Goal: Task Accomplishment & Management: Use online tool/utility

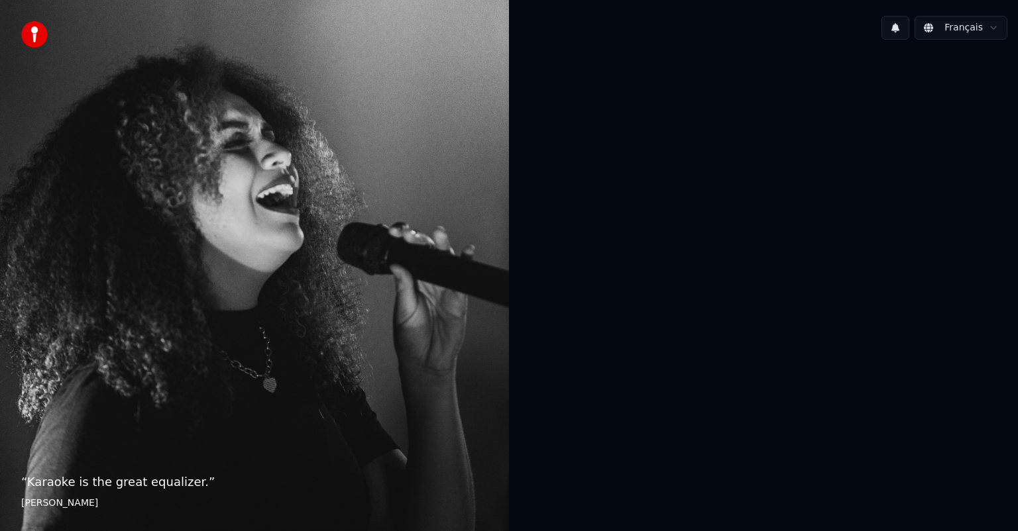
click at [991, 29] on html "“ Karaoke is the great equalizer. ” Aisha Tyler Français" at bounding box center [509, 265] width 1018 height 531
click at [696, 113] on html "“ Karaoke is the great equalizer. ” Aisha Tyler Français English Español França…" at bounding box center [509, 265] width 1018 height 531
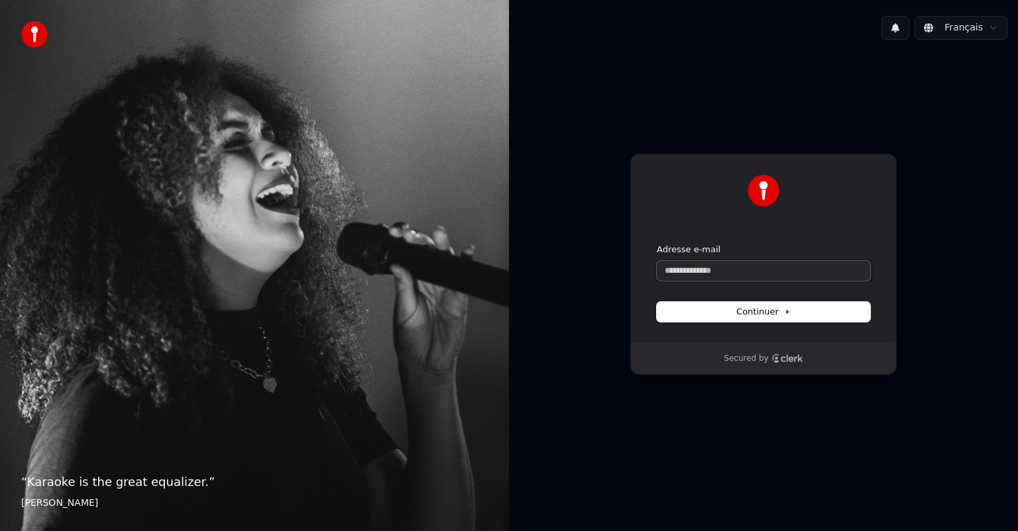
click at [724, 265] on input "Adresse e-mail" at bounding box center [763, 271] width 213 height 20
type input "*"
click at [746, 315] on span "Continuer" at bounding box center [763, 312] width 54 height 12
type input "**********"
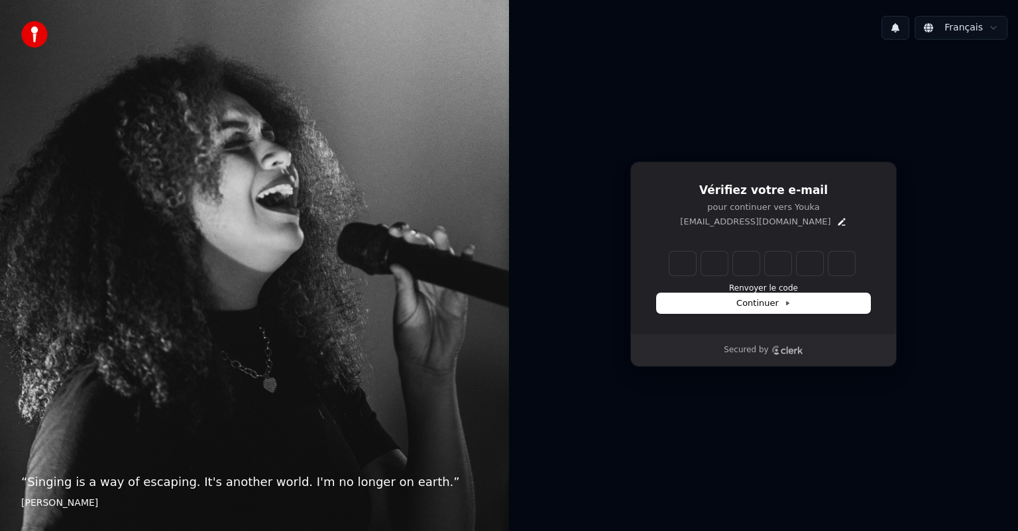
type input "*"
type input "**"
type input "*"
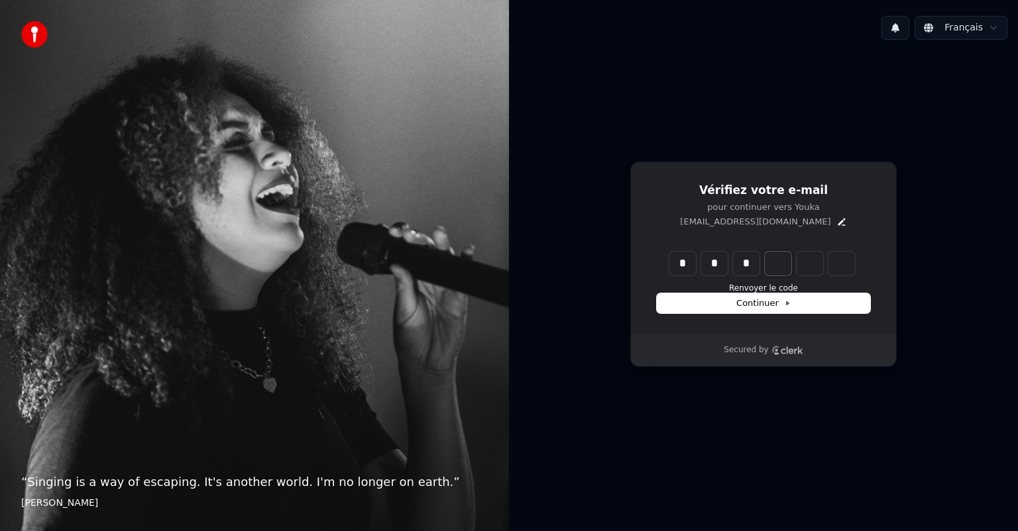
type input "***"
type input "*"
type input "****"
type input "*"
type input "******"
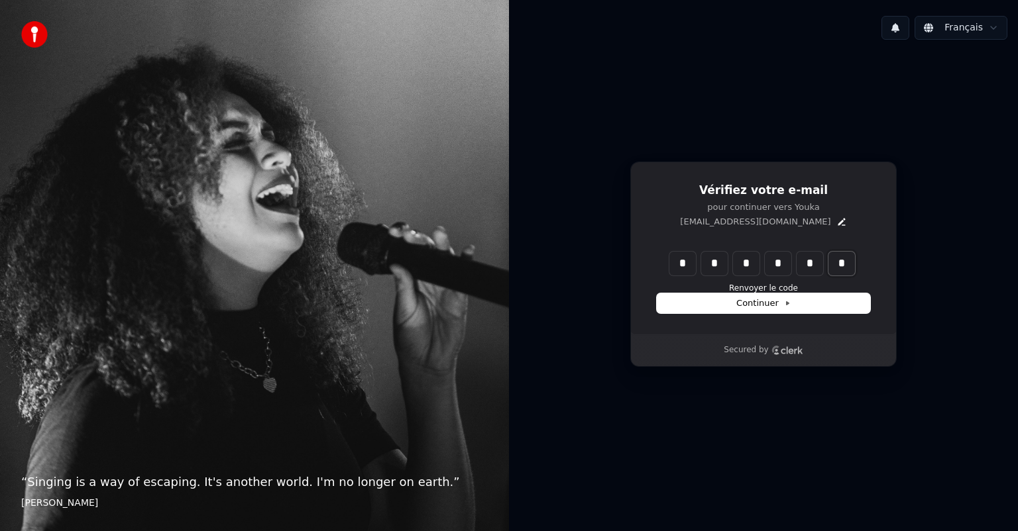
type input "*"
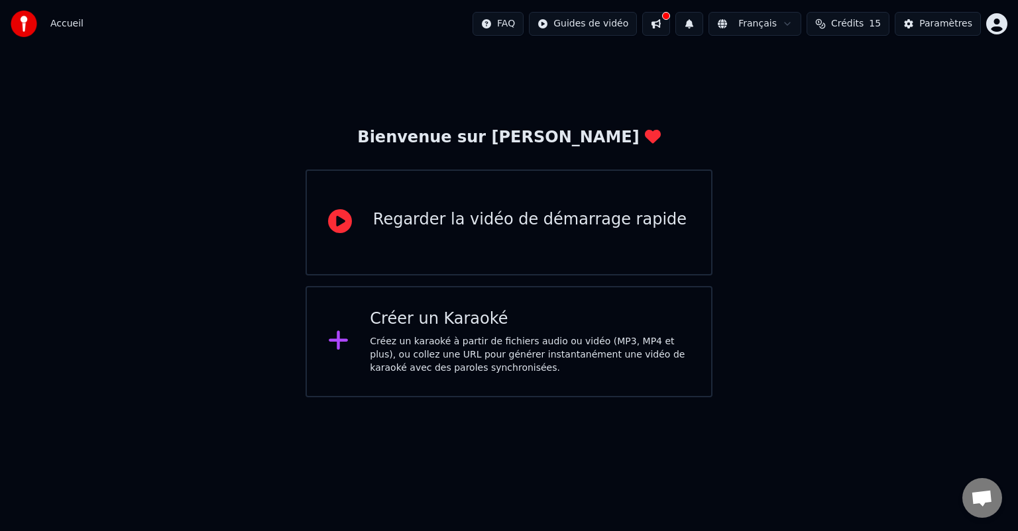
click at [559, 232] on div "Regarder la vidéo de démarrage rapide" at bounding box center [529, 222] width 313 height 27
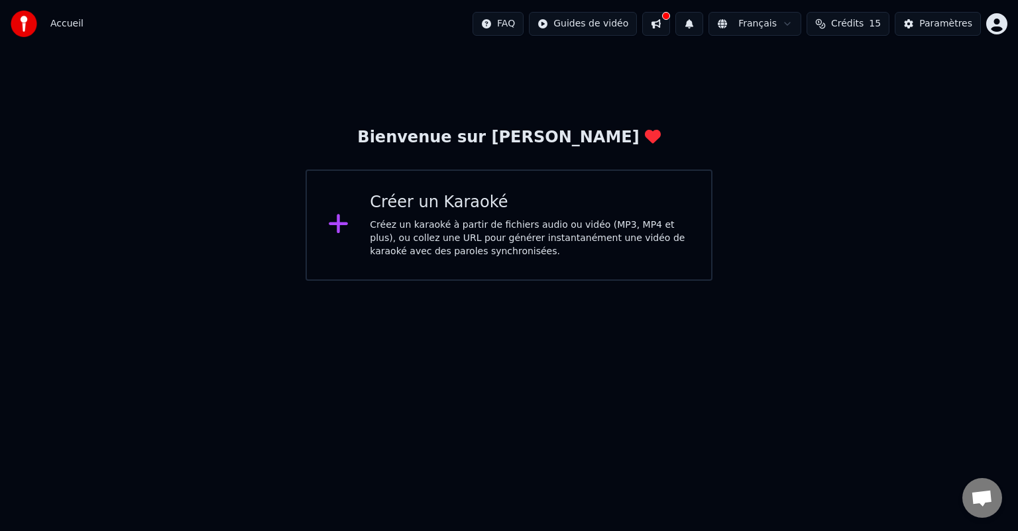
click at [577, 239] on div "Créez un karaoké à partir de fichiers audio ou vidéo (MP3, MP4 et plus), ou col…" at bounding box center [530, 239] width 320 height 40
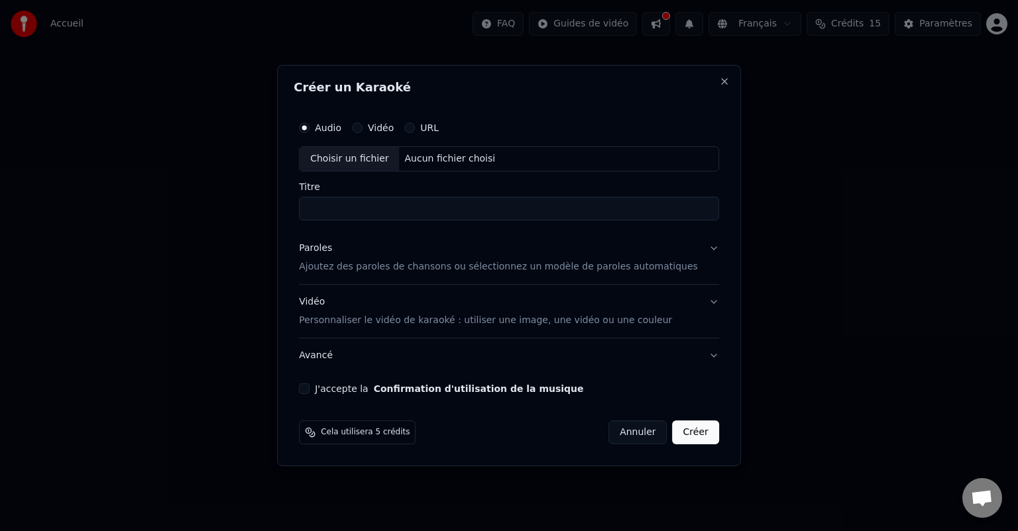
click at [309, 390] on button "J'accepte la Confirmation d'utilisation de la musique" at bounding box center [304, 389] width 11 height 11
click at [692, 252] on button "Paroles Ajoutez des paroles de chansons ou sélectionnez un modèle de paroles au…" at bounding box center [509, 257] width 420 height 53
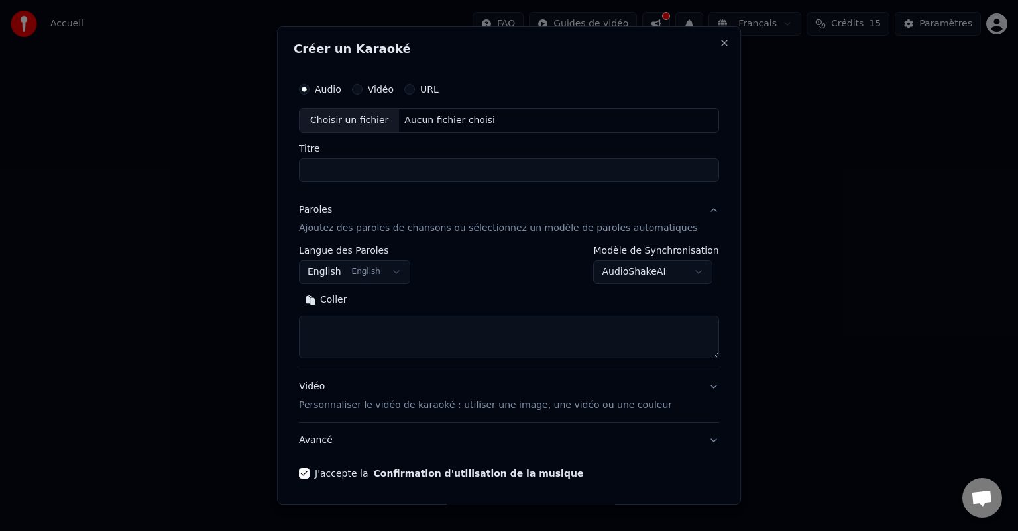
click at [387, 275] on button "English English" at bounding box center [354, 272] width 111 height 24
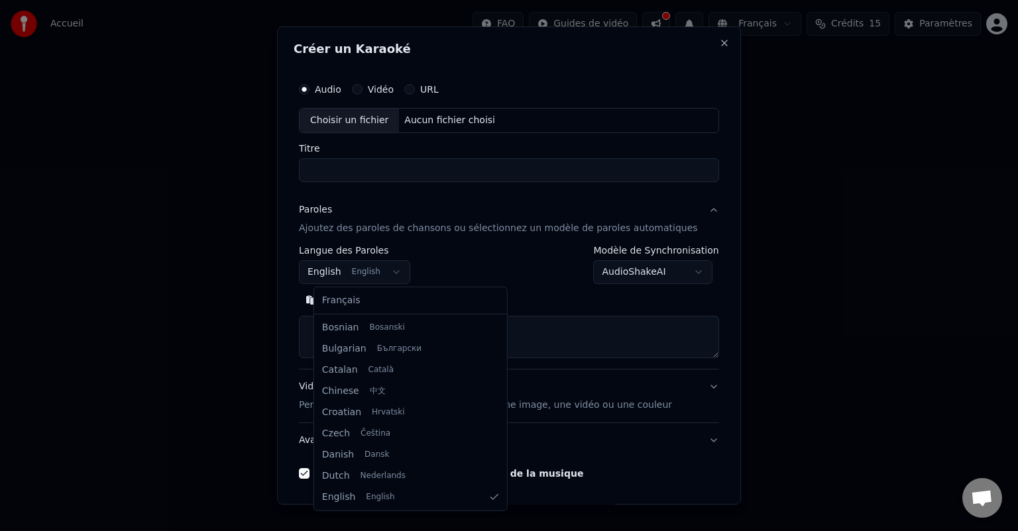
scroll to position [172, 0]
click at [400, 272] on div at bounding box center [509, 265] width 1018 height 531
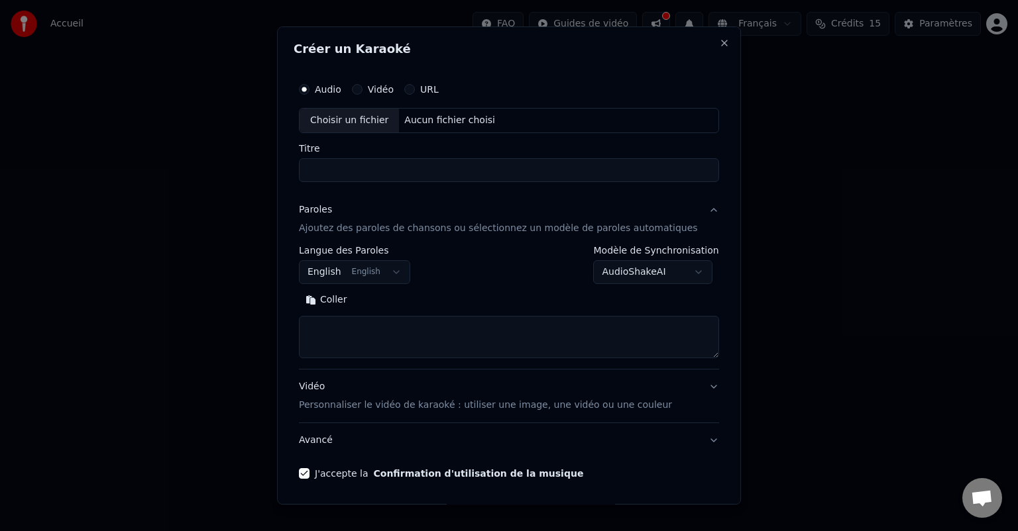
scroll to position [45, 0]
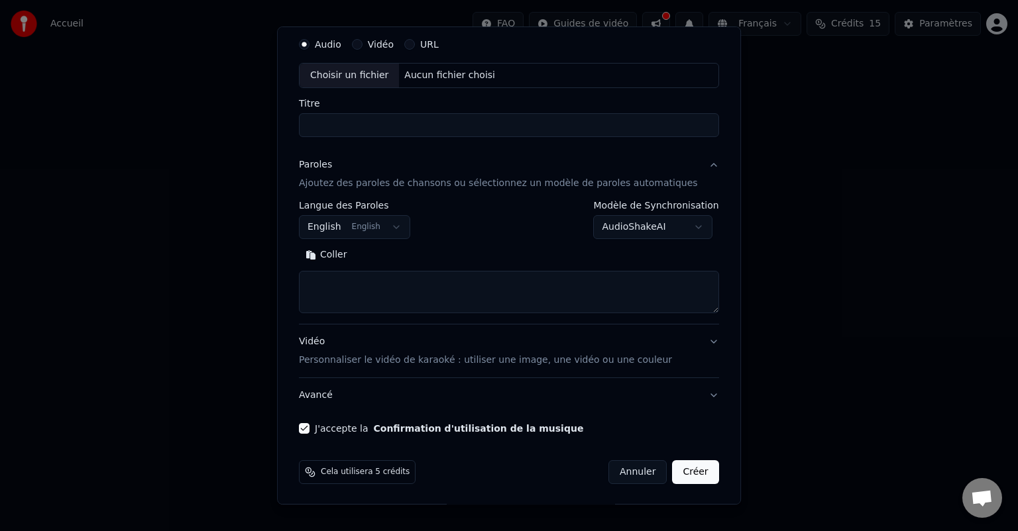
click at [673, 467] on button "Créer" at bounding box center [696, 473] width 46 height 24
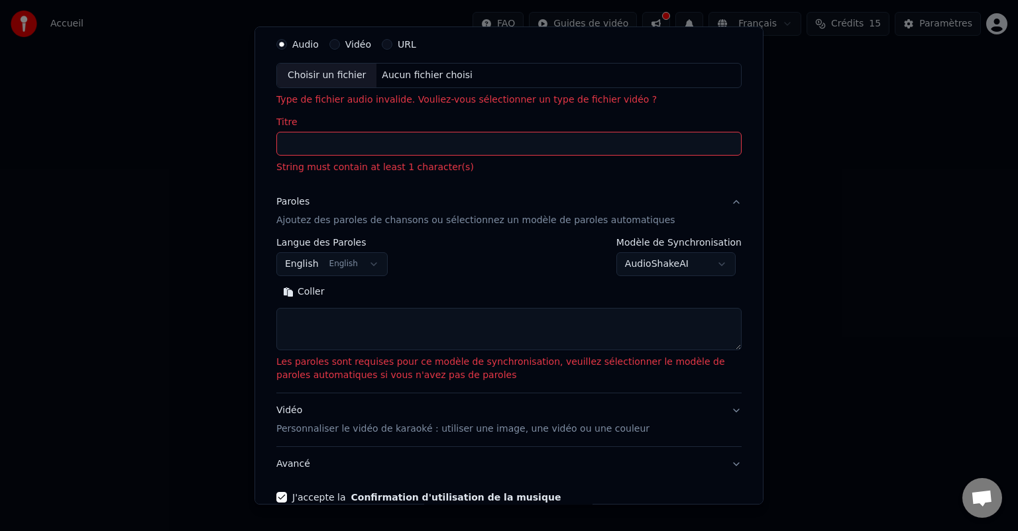
select select
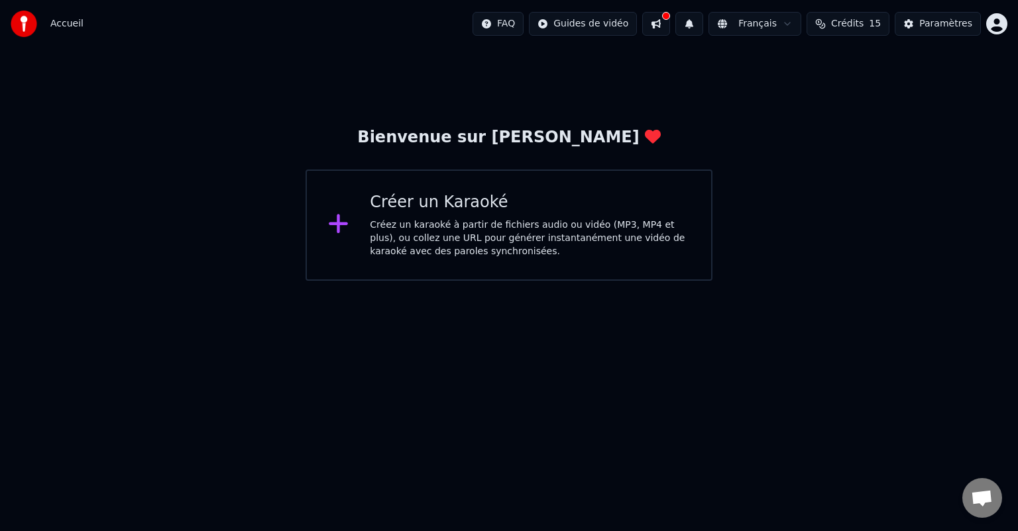
click at [670, 22] on button at bounding box center [656, 24] width 28 height 24
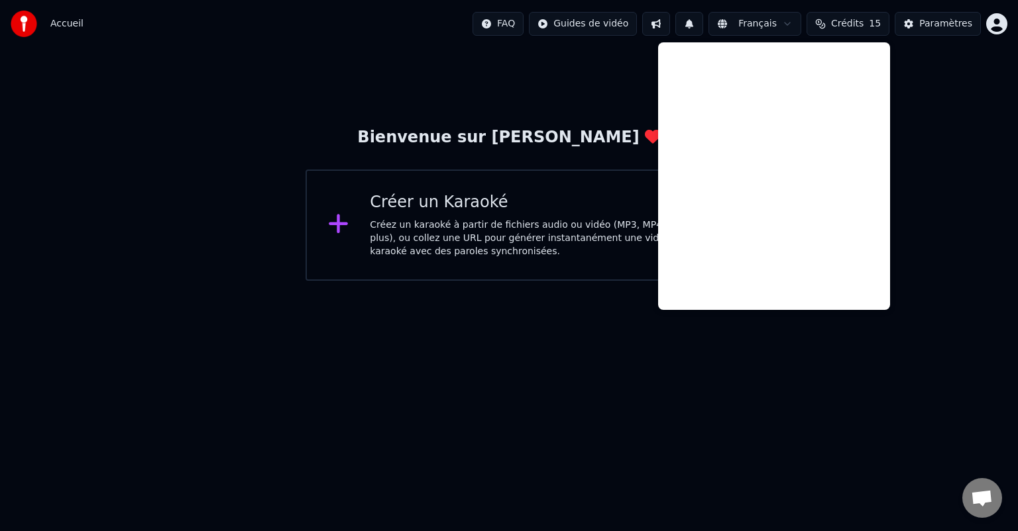
click at [958, 281] on html "Accueil FAQ Guides de vidéo Français Crédits 15 Paramètres Bienvenue sur Youka …" at bounding box center [509, 140] width 1018 height 281
click at [473, 281] on html "Accueil FAQ Guides de vidéo Français Crédits 15 Paramètres Bienvenue sur Youka …" at bounding box center [509, 140] width 1018 height 281
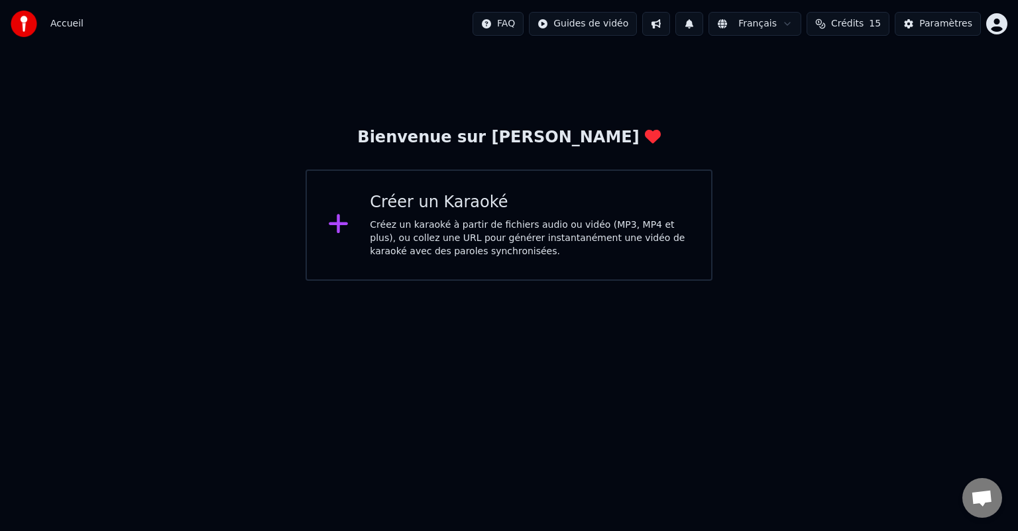
click at [381, 233] on div "Créez un karaoké à partir de fichiers audio ou vidéo (MP3, MP4 et plus), ou col…" at bounding box center [530, 239] width 320 height 40
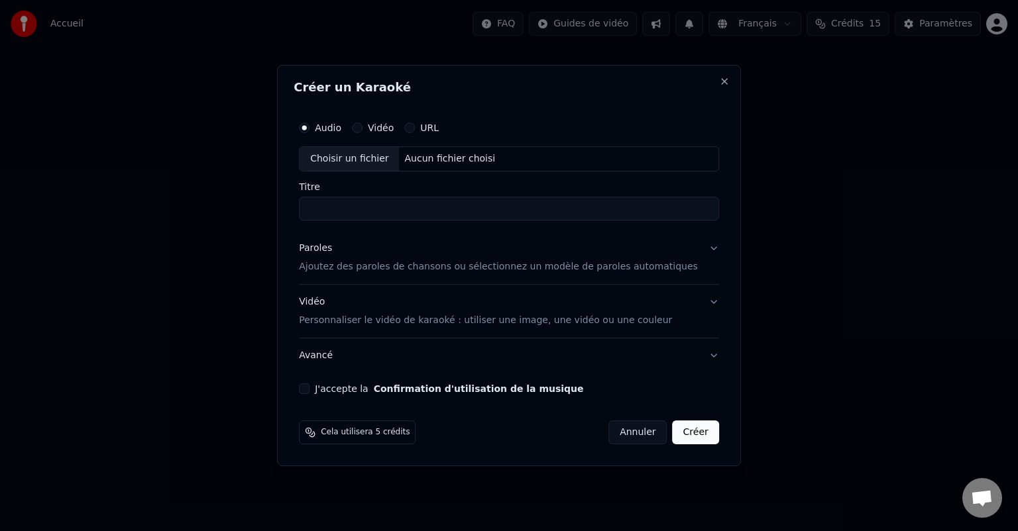
click at [433, 128] on div "URL" at bounding box center [421, 128] width 34 height 11
click at [361, 207] on input "Titre" at bounding box center [509, 209] width 420 height 24
click at [380, 125] on div "Vidéo" at bounding box center [373, 128] width 42 height 11
click at [307, 127] on icon "button" at bounding box center [304, 127] width 5 height 5
click at [362, 129] on button "Vidéo" at bounding box center [357, 128] width 11 height 11
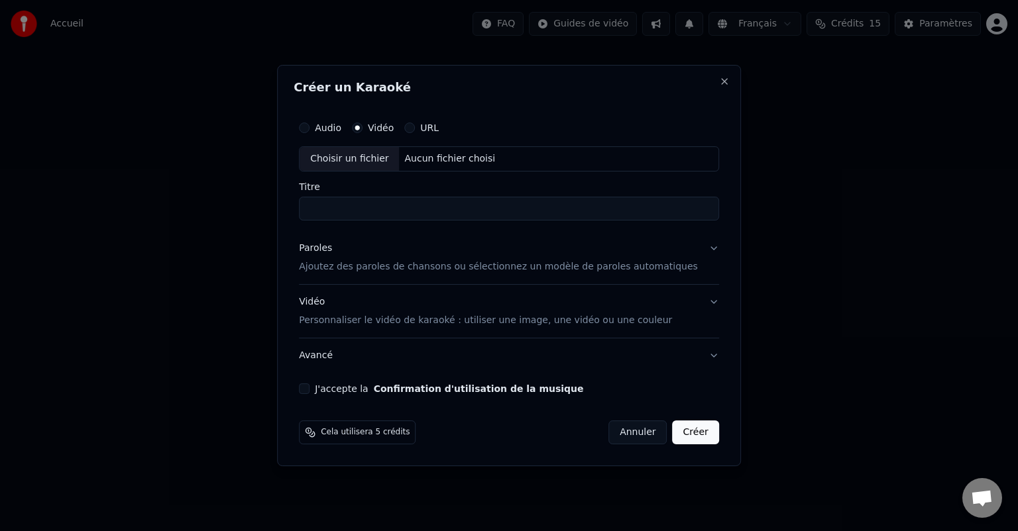
click at [429, 155] on div "Aucun fichier choisi" at bounding box center [450, 158] width 101 height 13
click at [415, 125] on button "URL" at bounding box center [409, 128] width 11 height 11
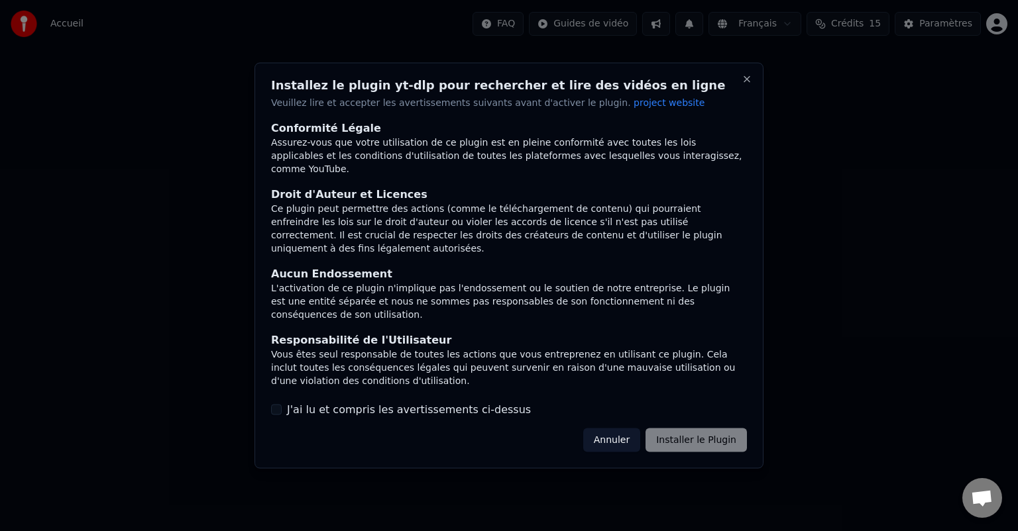
click at [682, 440] on div "Annuler Installer le Plugin" at bounding box center [665, 440] width 164 height 24
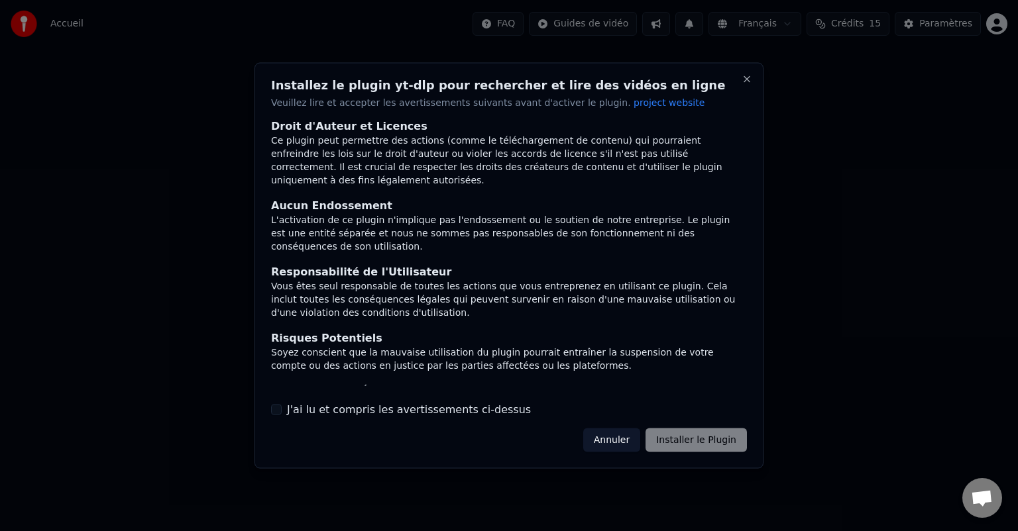
click at [282, 406] on div "J'ai lu et compris les avertissements ci-dessus" at bounding box center [509, 410] width 476 height 16
click at [278, 408] on button "J'ai lu et compris les avertissements ci-dessus" at bounding box center [276, 409] width 11 height 11
click at [727, 443] on button "Installer le Plugin" at bounding box center [695, 440] width 101 height 24
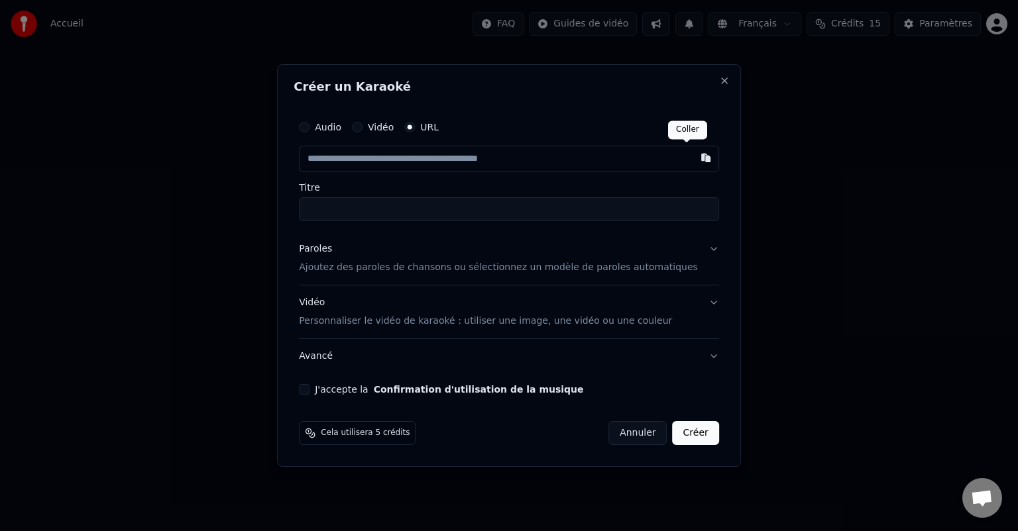
click at [693, 158] on button "button" at bounding box center [706, 158] width 27 height 24
type input "**********"
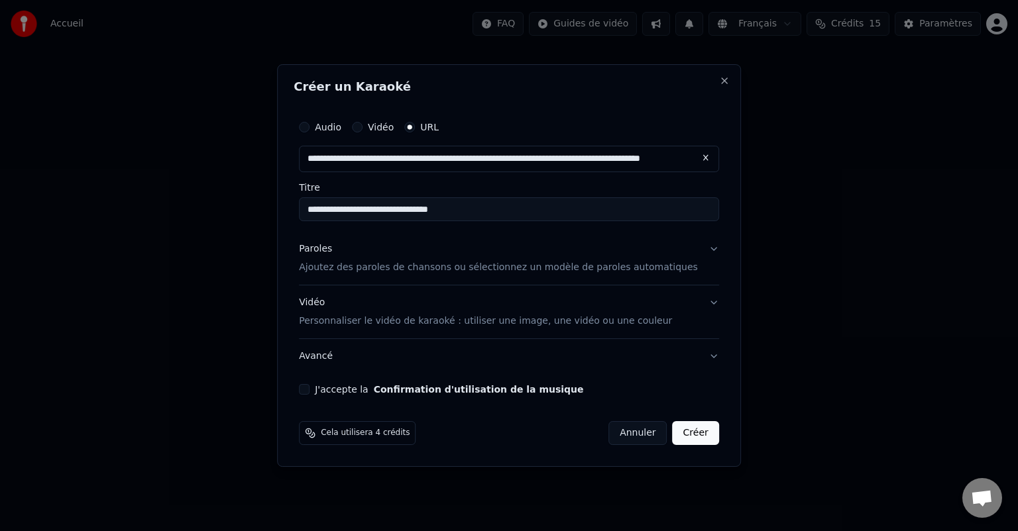
type input "**********"
click at [331, 390] on div "J'accepte la Confirmation d'utilisation de la musique" at bounding box center [509, 389] width 420 height 11
click at [309, 386] on button "J'accepte la Confirmation d'utilisation de la musique" at bounding box center [304, 389] width 11 height 11
click at [693, 247] on button "Paroles Ajoutez des paroles de chansons ou sélectionnez un modèle de paroles au…" at bounding box center [509, 258] width 420 height 53
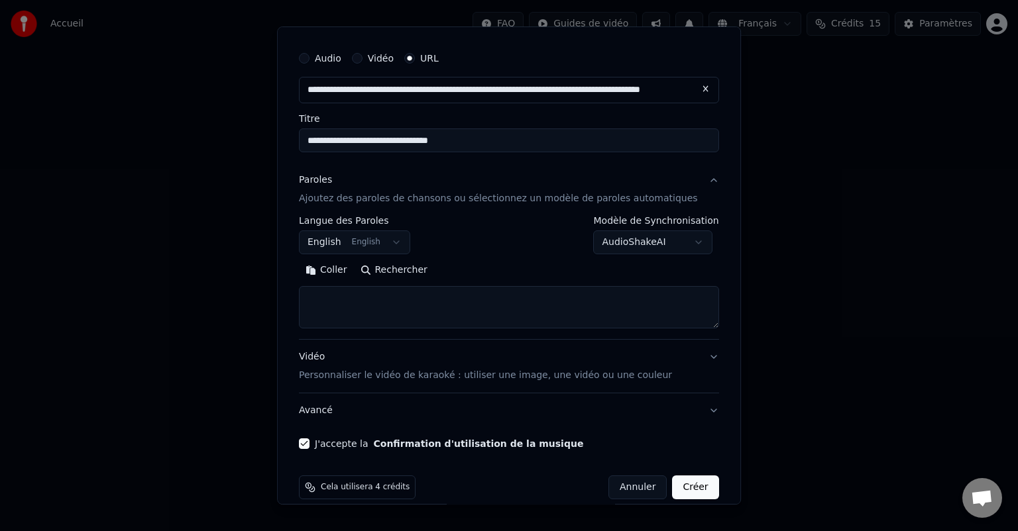
scroll to position [47, 0]
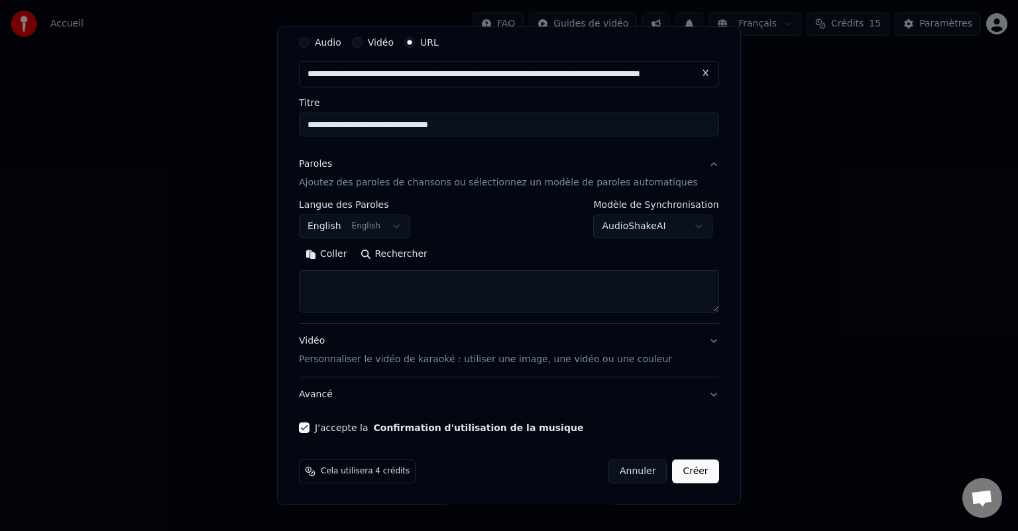
click at [642, 294] on textarea at bounding box center [509, 291] width 420 height 42
click at [665, 226] on body "**********" at bounding box center [509, 140] width 1018 height 281
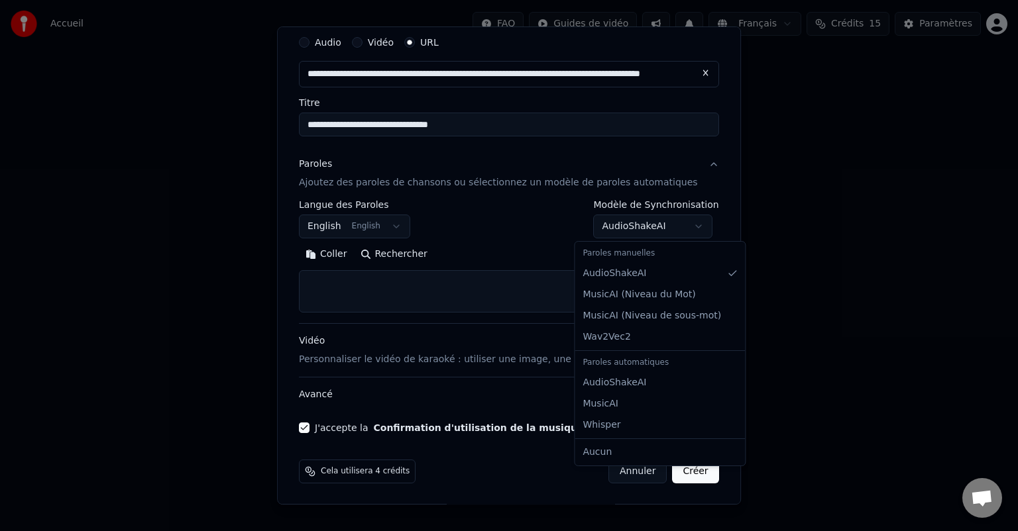
click at [665, 226] on body "**********" at bounding box center [509, 140] width 1018 height 281
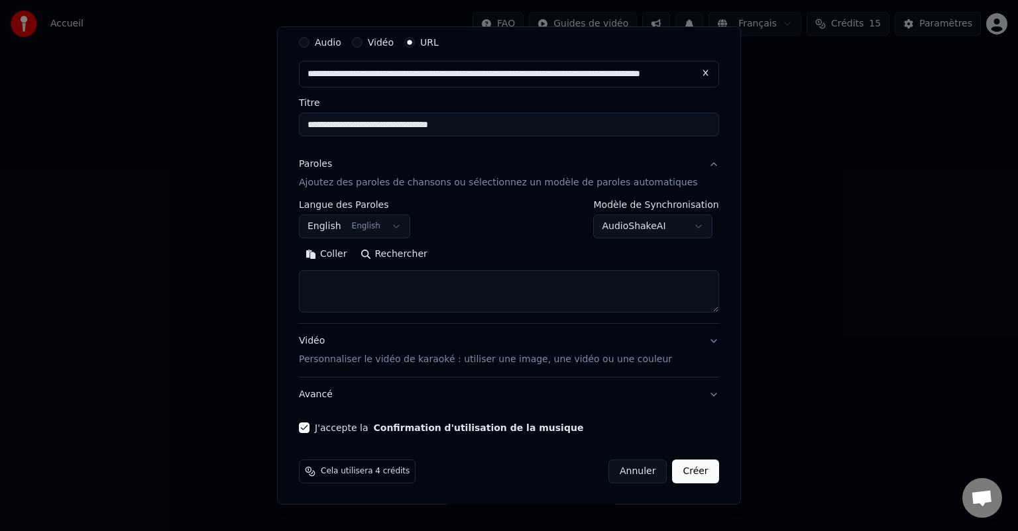
click at [665, 226] on body "**********" at bounding box center [509, 140] width 1018 height 281
click at [480, 289] on textarea at bounding box center [509, 291] width 420 height 42
click at [687, 339] on button "Vidéo Personnaliser le vidéo de karaoké : utiliser une image, une vidéo ou une …" at bounding box center [509, 350] width 420 height 53
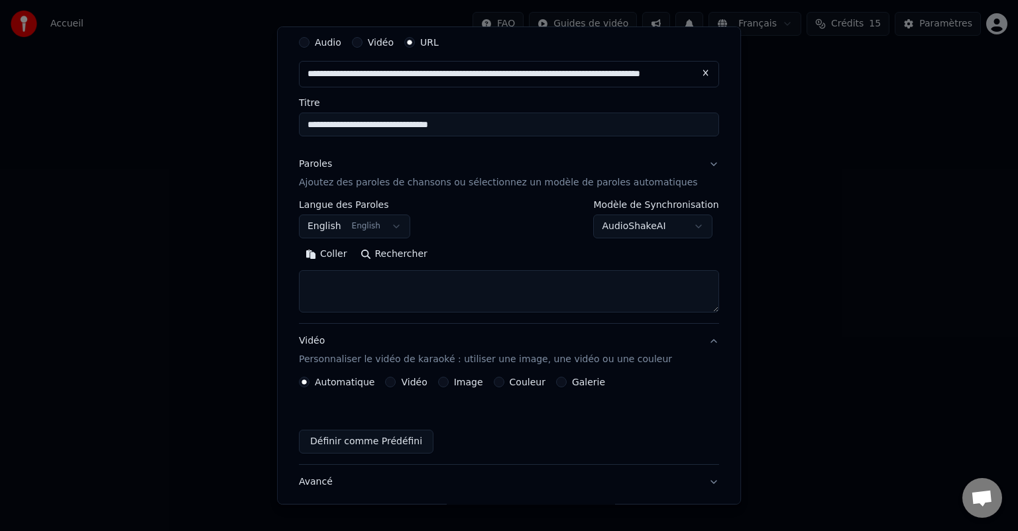
scroll to position [11, 0]
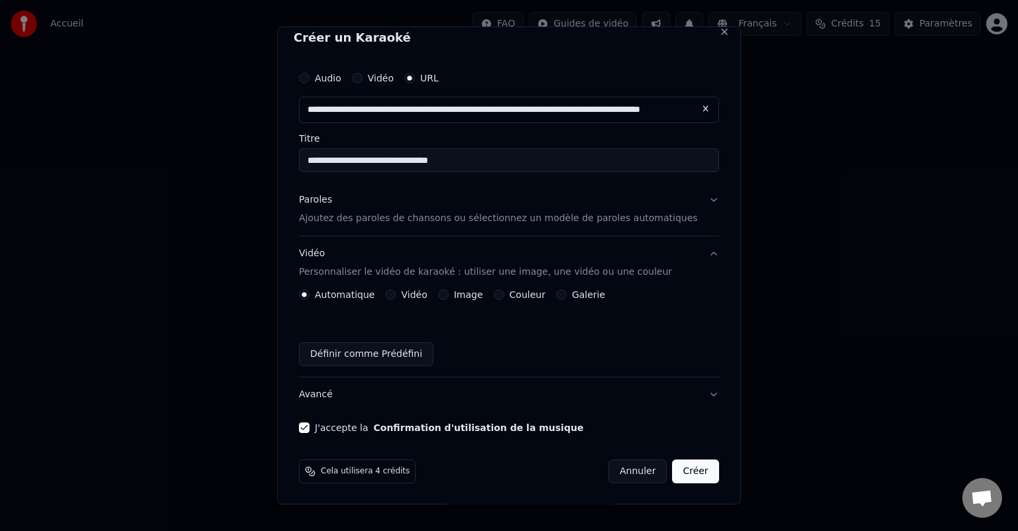
click at [689, 468] on button "Créer" at bounding box center [696, 472] width 46 height 24
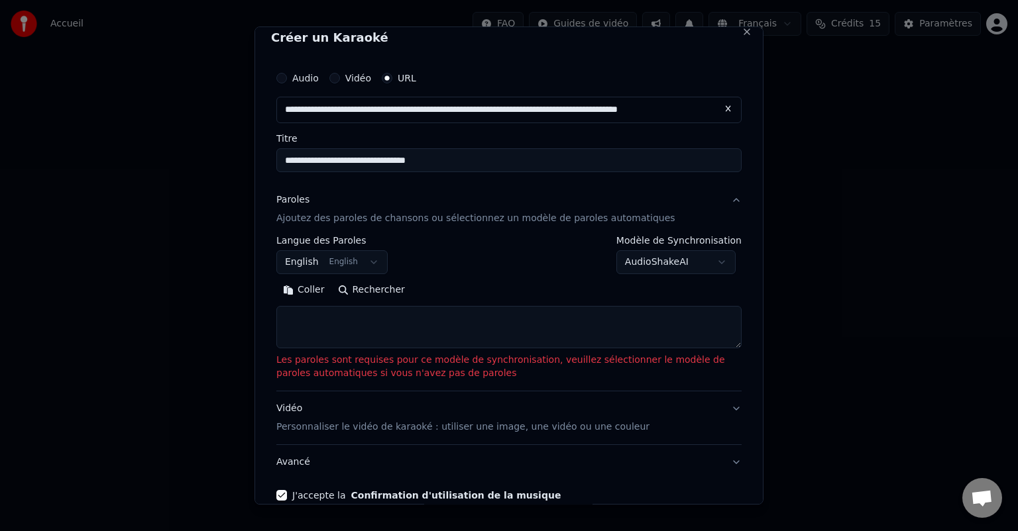
click at [310, 318] on textarea at bounding box center [508, 327] width 465 height 42
click at [321, 313] on textarea at bounding box center [508, 327] width 465 height 42
drag, startPoint x: 373, startPoint y: 315, endPoint x: 361, endPoint y: 300, distance: 20.3
click at [373, 315] on textarea at bounding box center [508, 327] width 465 height 42
click at [356, 292] on button "Rechercher" at bounding box center [371, 290] width 80 height 21
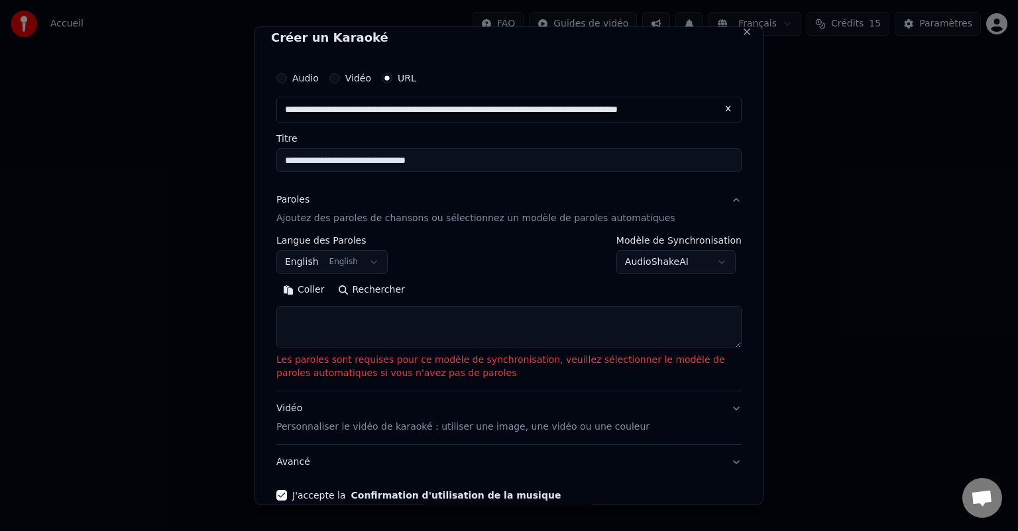
click at [379, 289] on button "Rechercher" at bounding box center [371, 290] width 80 height 21
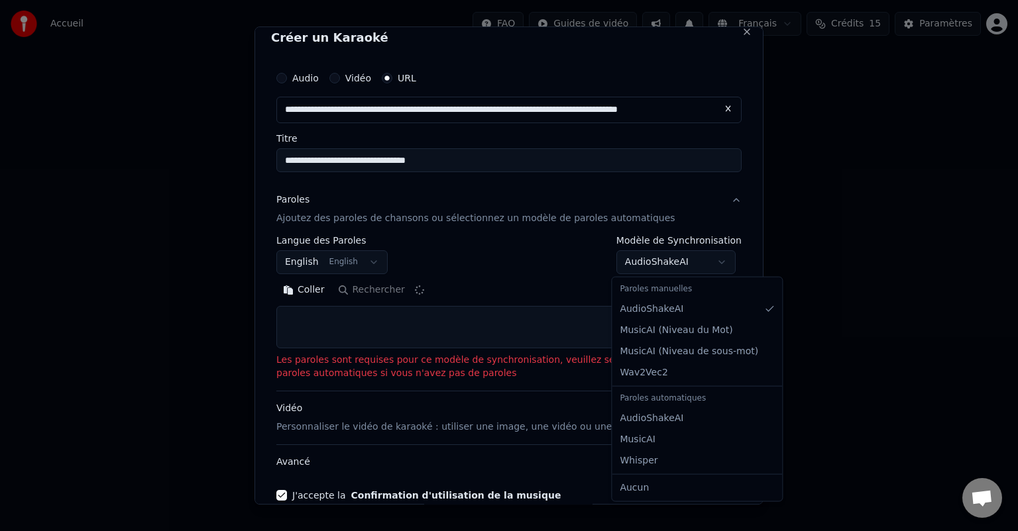
click at [709, 258] on body "**********" at bounding box center [509, 140] width 1018 height 281
select select "**********"
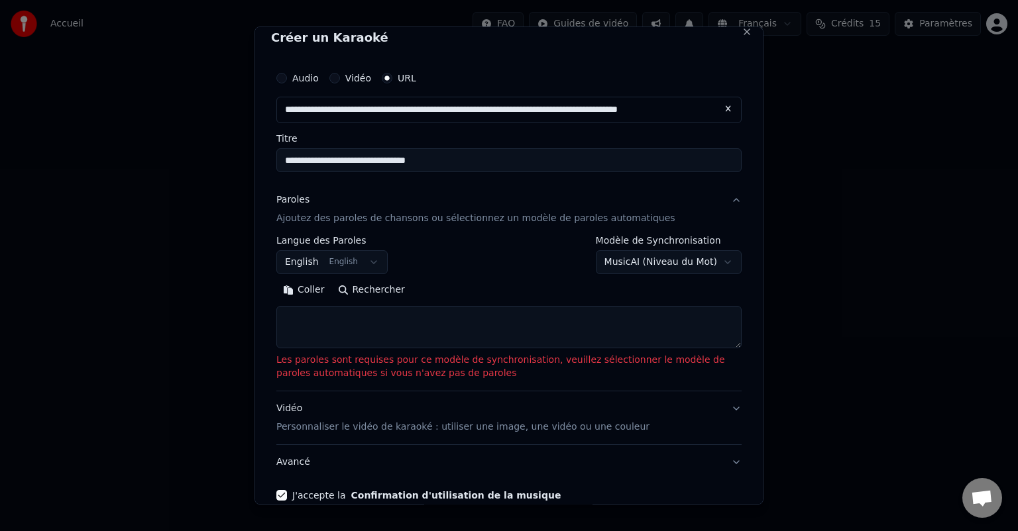
click at [390, 337] on textarea at bounding box center [508, 327] width 465 height 42
click at [375, 294] on button "Rechercher" at bounding box center [371, 290] width 80 height 21
click at [344, 260] on button "English English" at bounding box center [331, 262] width 111 height 24
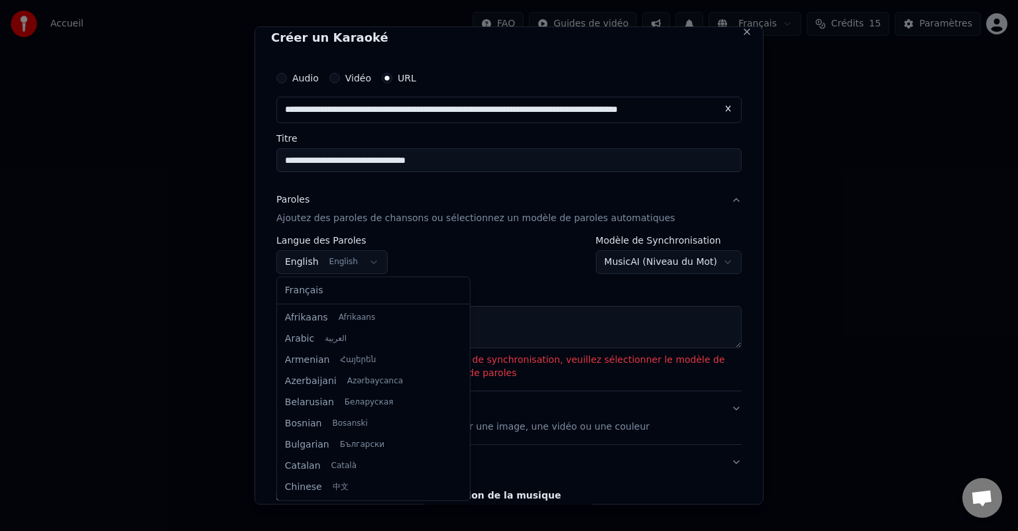
scroll to position [106, 0]
click at [372, 257] on body "**********" at bounding box center [509, 140] width 1018 height 281
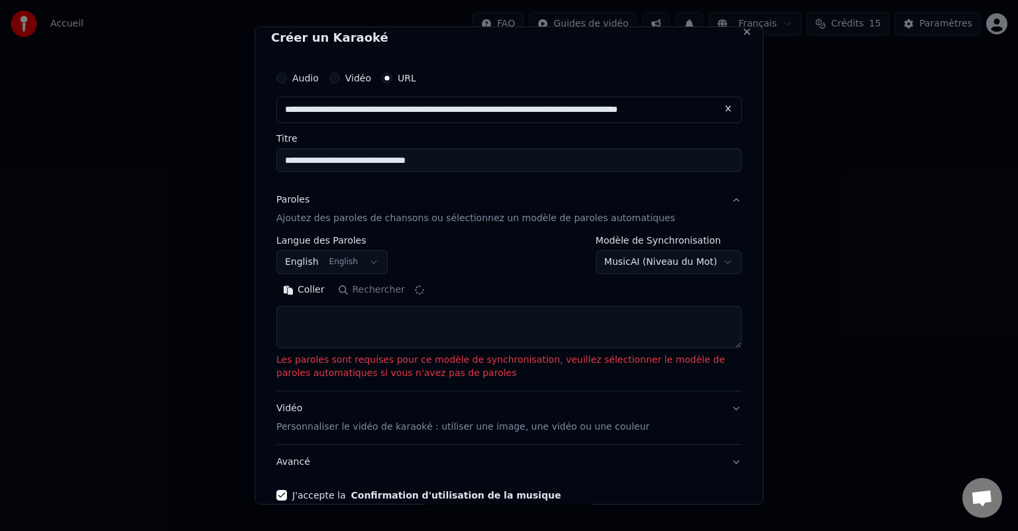
click at [372, 257] on body "**********" at bounding box center [509, 140] width 1018 height 281
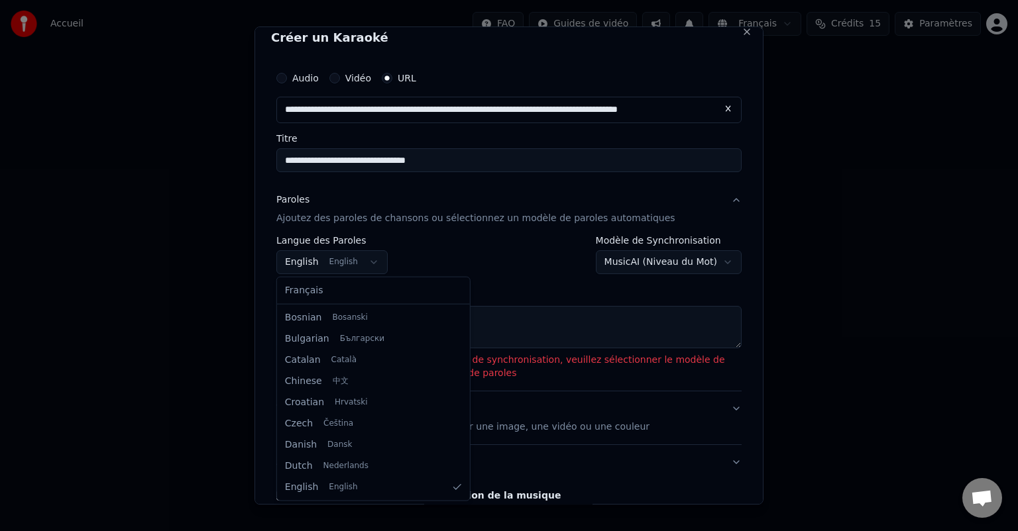
click at [372, 257] on body "**********" at bounding box center [509, 140] width 1018 height 281
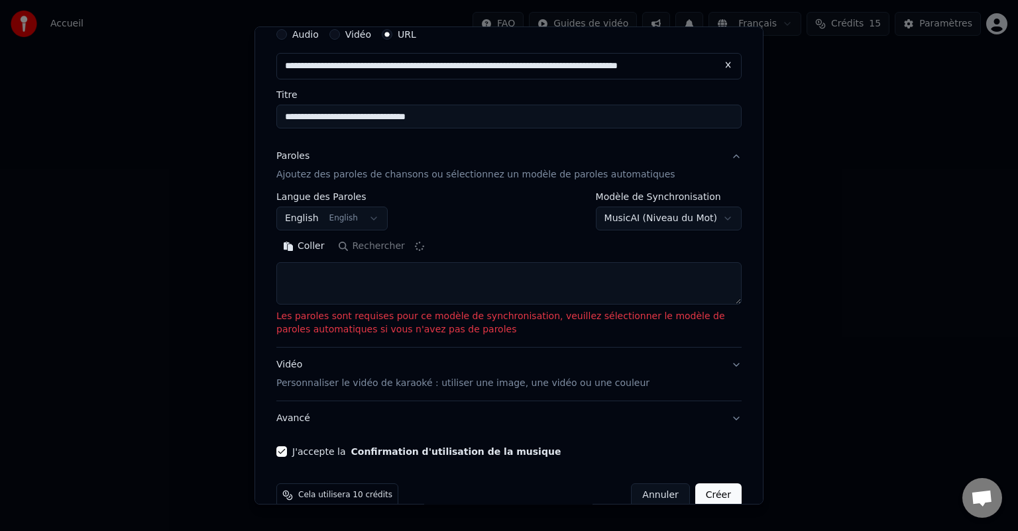
scroll to position [79, 0]
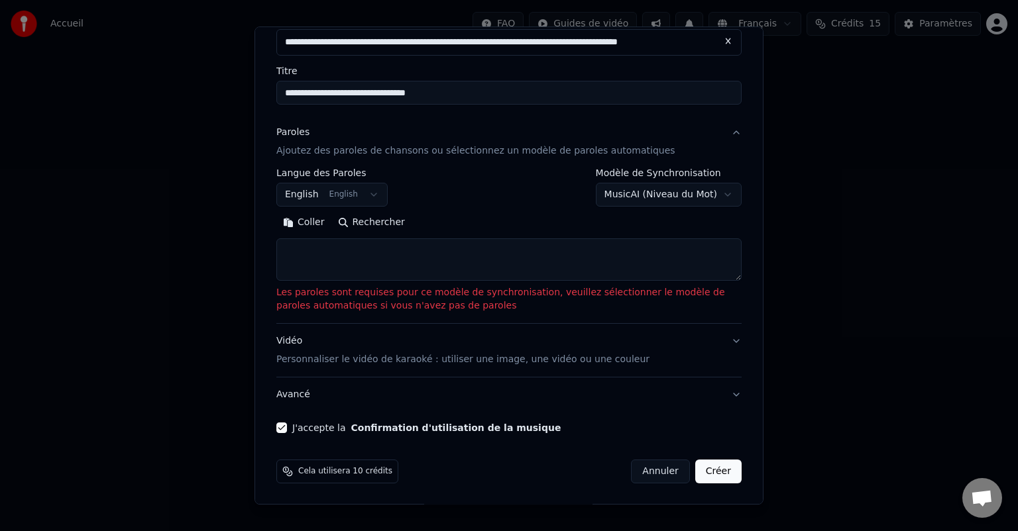
click at [726, 343] on button "Vidéo Personnaliser le vidéo de karaoké : utiliser une image, une vidéo ou une …" at bounding box center [508, 350] width 465 height 53
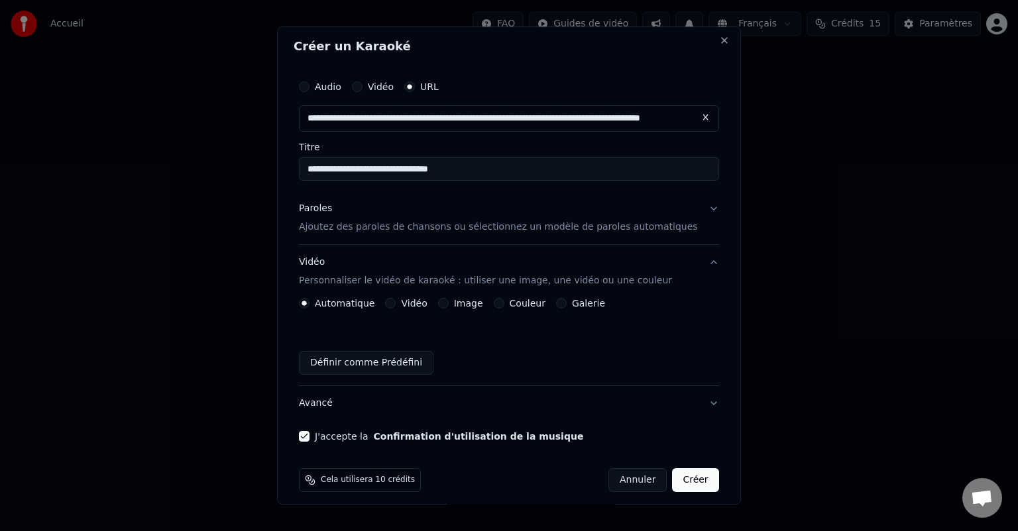
scroll to position [0, 0]
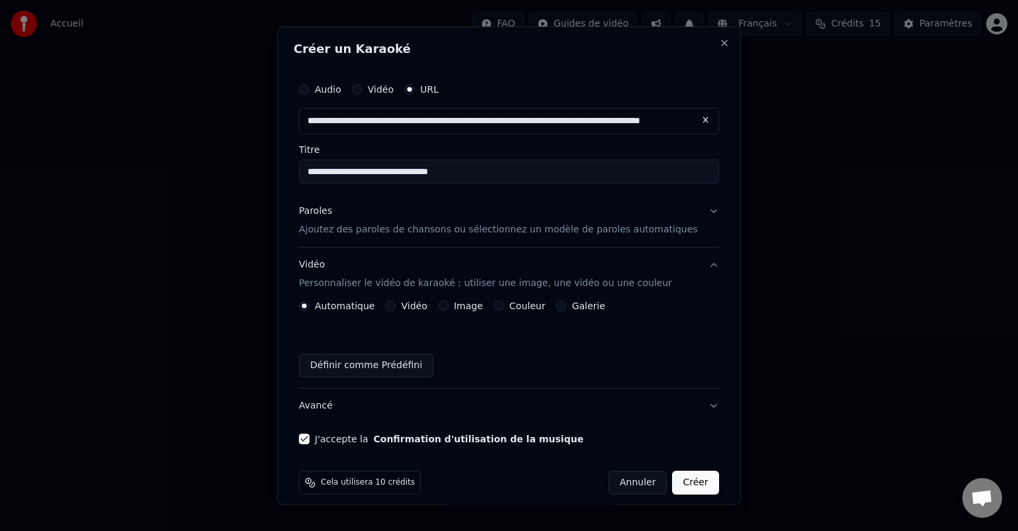
click at [689, 215] on button "Paroles Ajoutez des paroles de chansons ou sélectionnez un modèle de paroles au…" at bounding box center [509, 220] width 420 height 53
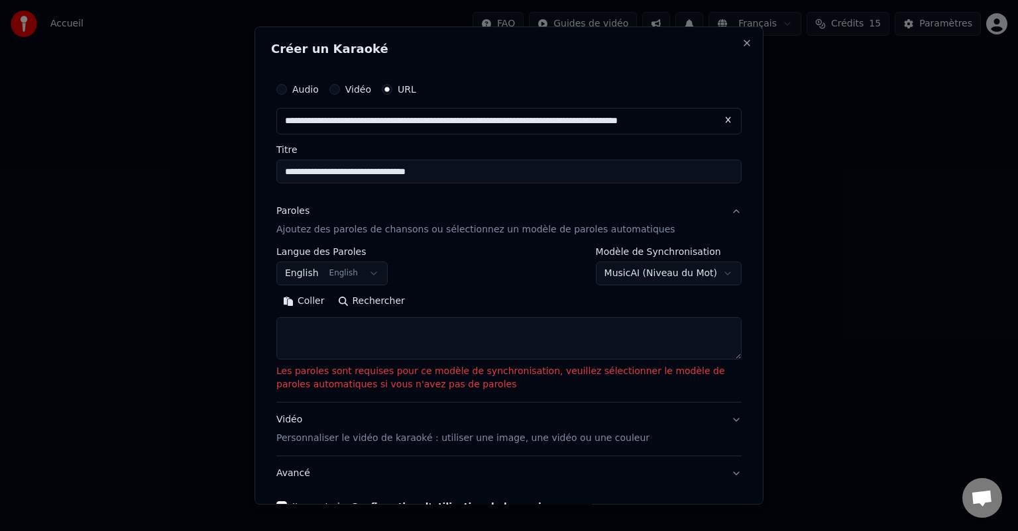
click at [688, 212] on button "Paroles Ajoutez des paroles de chansons ou sélectionnez un modèle de paroles au…" at bounding box center [508, 220] width 465 height 53
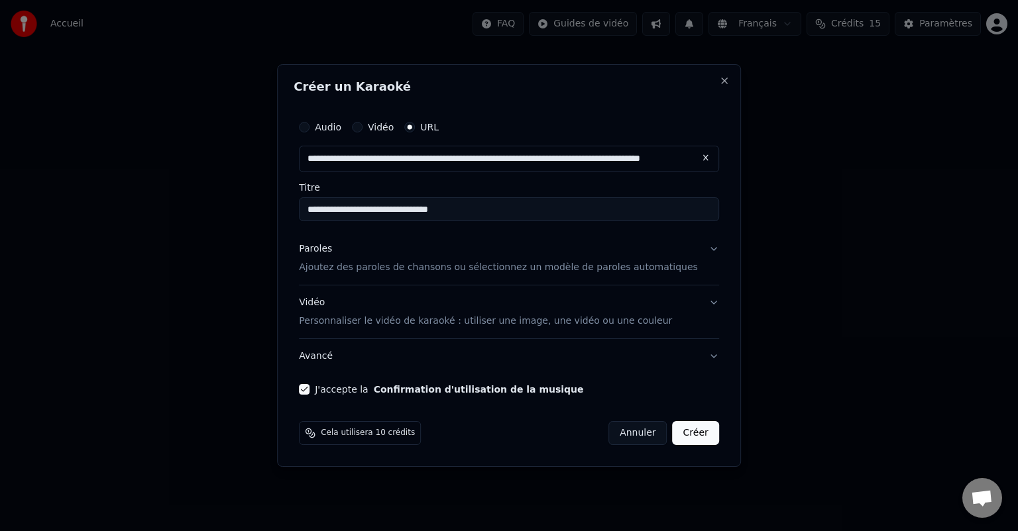
click at [681, 429] on button "Créer" at bounding box center [696, 433] width 46 height 24
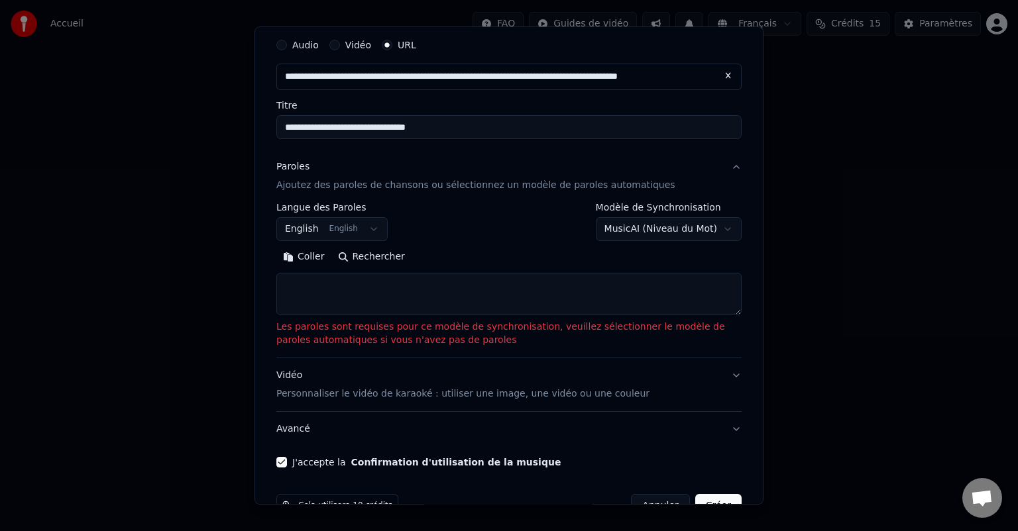
scroll to position [79, 0]
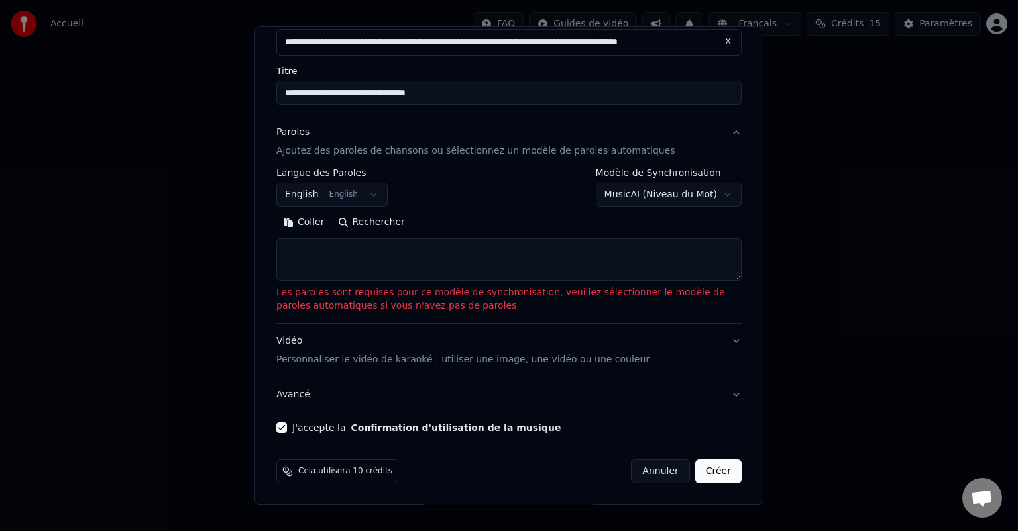
click at [652, 469] on button "Annuler" at bounding box center [660, 472] width 58 height 24
select select "**********"
select select
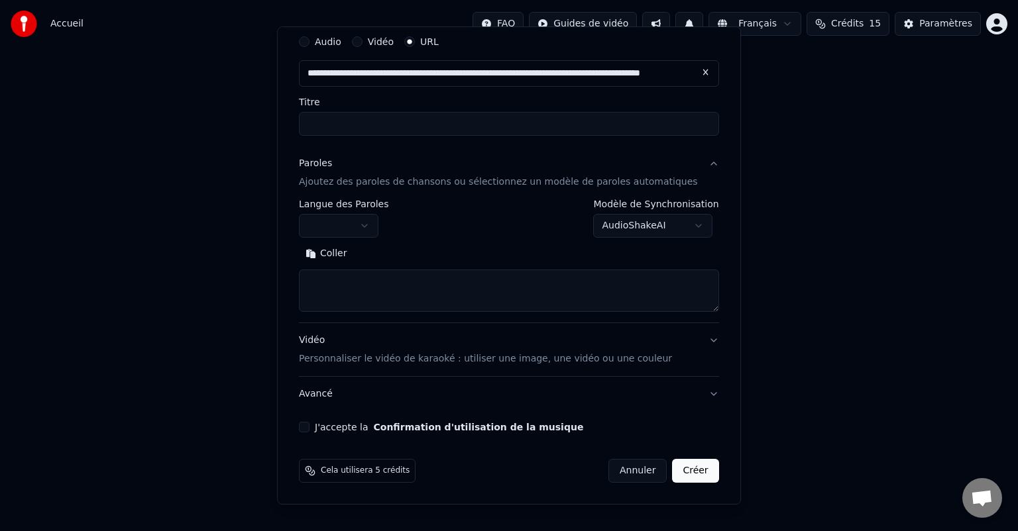
scroll to position [47, 0]
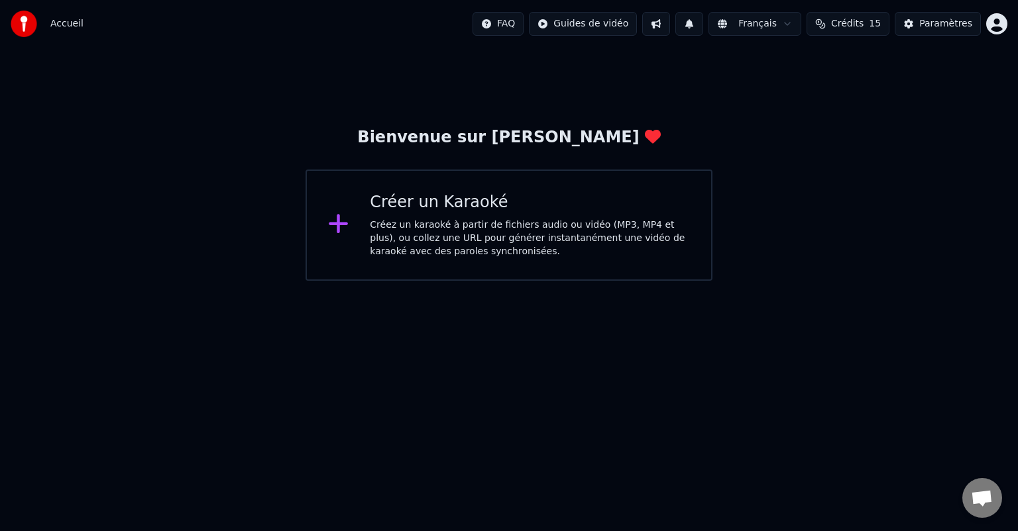
click at [843, 32] on button "Crédits 15" at bounding box center [848, 24] width 83 height 24
click at [800, 66] on th "Recharger" at bounding box center [787, 63] width 58 height 27
click at [808, 66] on th "Recharger" at bounding box center [787, 63] width 58 height 27
click at [793, 85] on td "15" at bounding box center [787, 88] width 58 height 24
click at [875, 86] on td "30" at bounding box center [907, 88] width 91 height 24
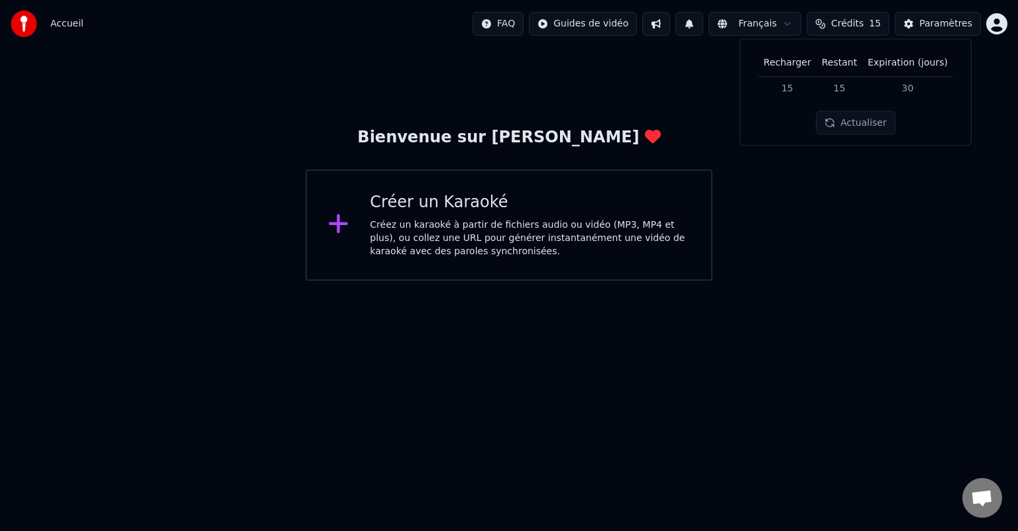
drag, startPoint x: 913, startPoint y: 83, endPoint x: 907, endPoint y: 91, distance: 10.5
click at [914, 85] on td "30" at bounding box center [907, 88] width 91 height 24
click at [859, 119] on button "Actualiser" at bounding box center [855, 123] width 79 height 24
click at [895, 72] on th "Expiration (jours)" at bounding box center [907, 63] width 91 height 27
click at [777, 64] on th "Recharger" at bounding box center [787, 63] width 58 height 27
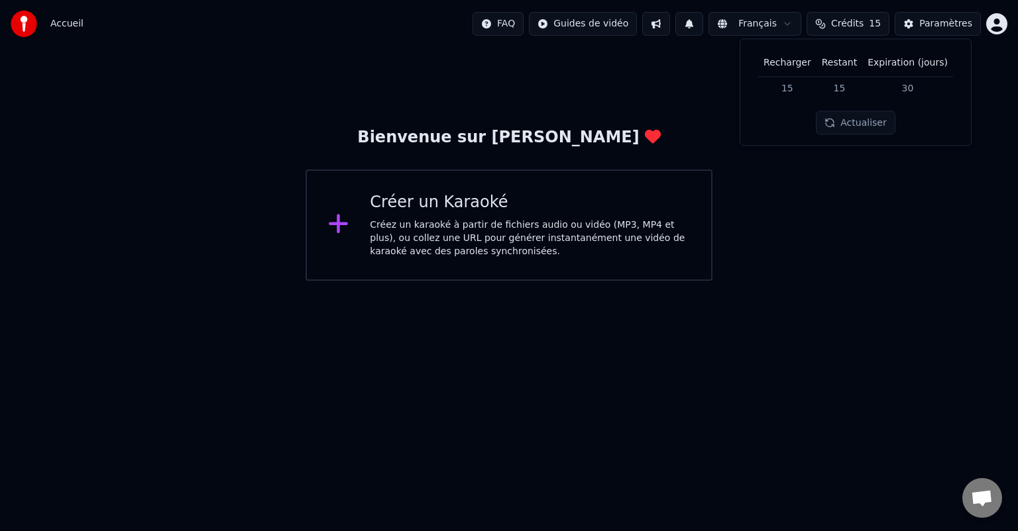
click at [801, 64] on th "Recharger" at bounding box center [787, 63] width 58 height 27
